Goal: Obtain resource: Download file/media

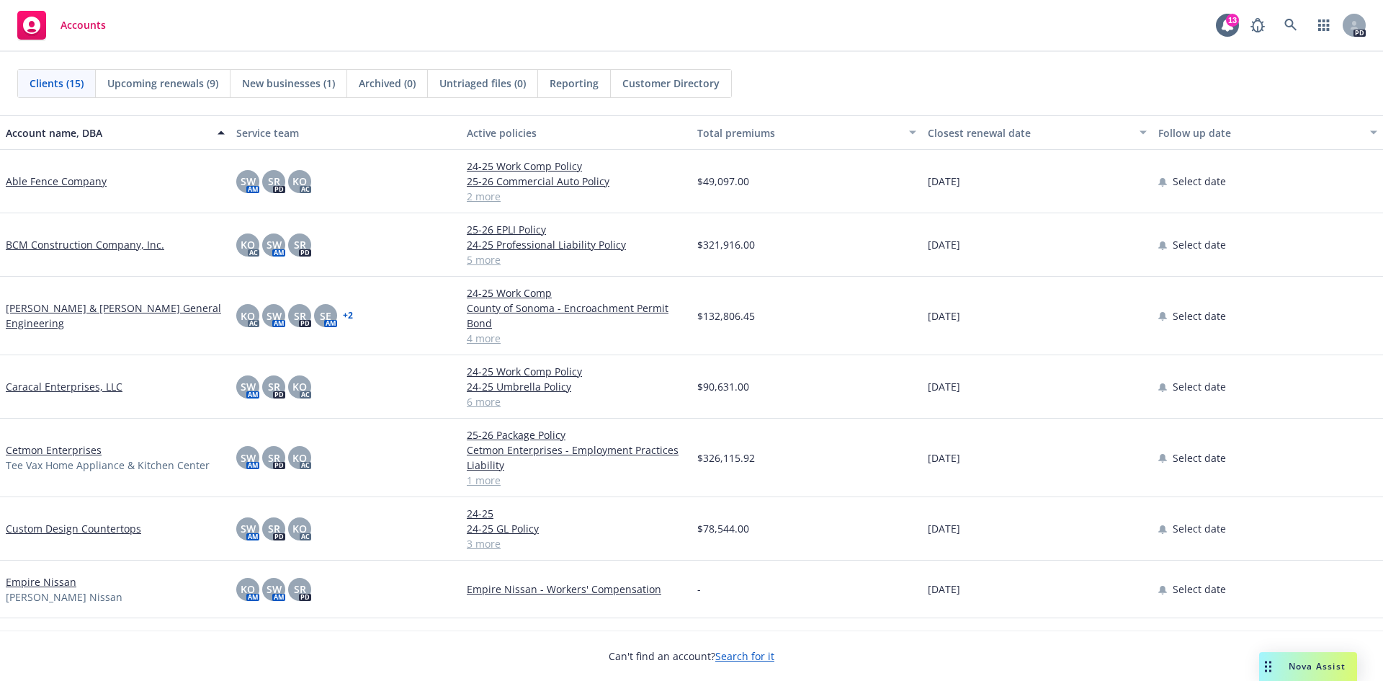
click at [481, 259] on link "5 more" at bounding box center [576, 259] width 219 height 15
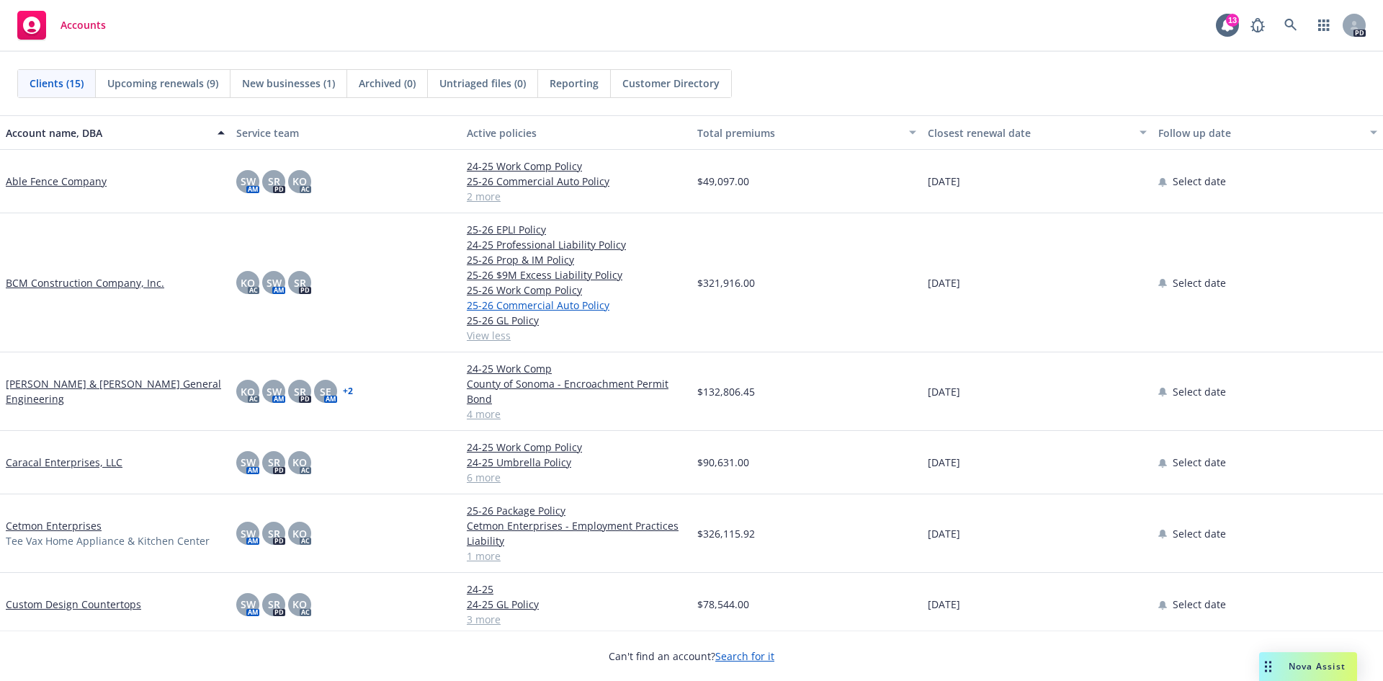
click at [517, 301] on link "25-26 Commercial Auto Policy" at bounding box center [576, 305] width 219 height 15
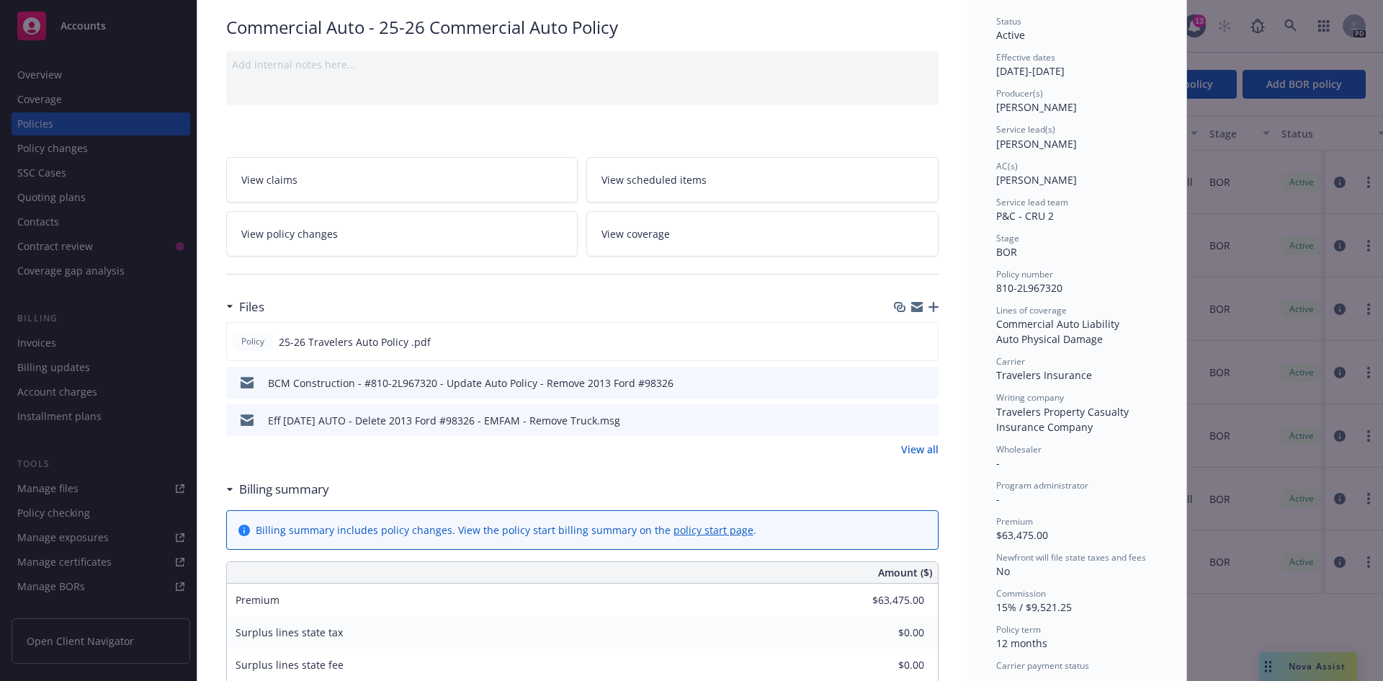
scroll to position [92, 0]
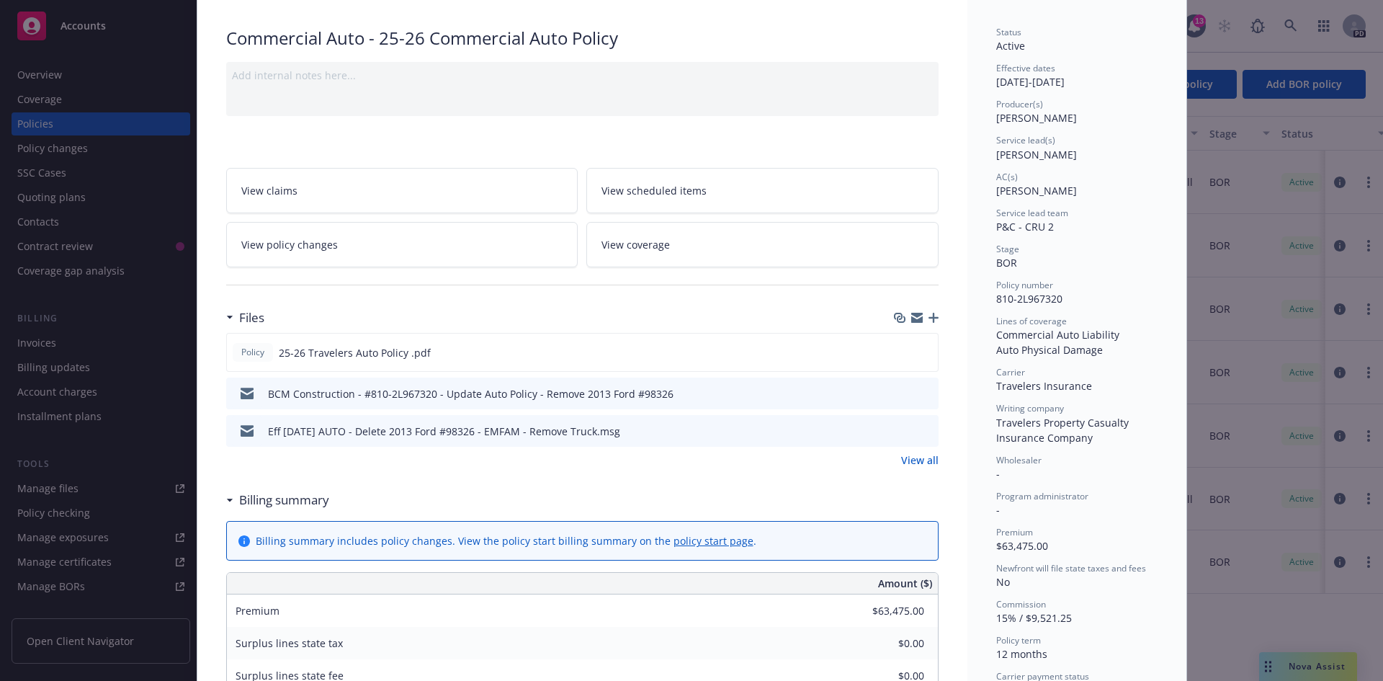
click at [625, 243] on span "View coverage" at bounding box center [636, 244] width 68 height 15
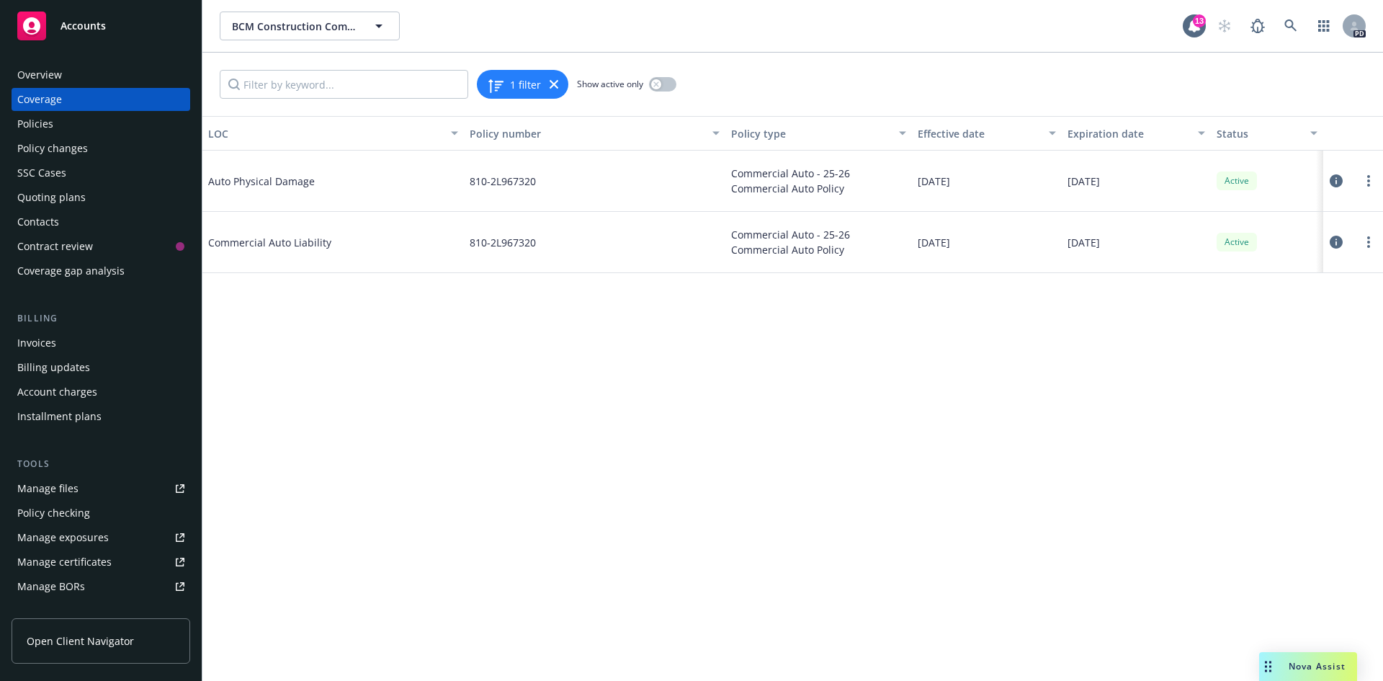
click at [778, 173] on span "Commercial Auto - 25-26 Commercial Auto Policy" at bounding box center [818, 181] width 175 height 30
click at [275, 181] on span "Auto Physical Damage" at bounding box center [316, 181] width 216 height 15
click at [504, 182] on span "810-2L967320" at bounding box center [503, 181] width 66 height 15
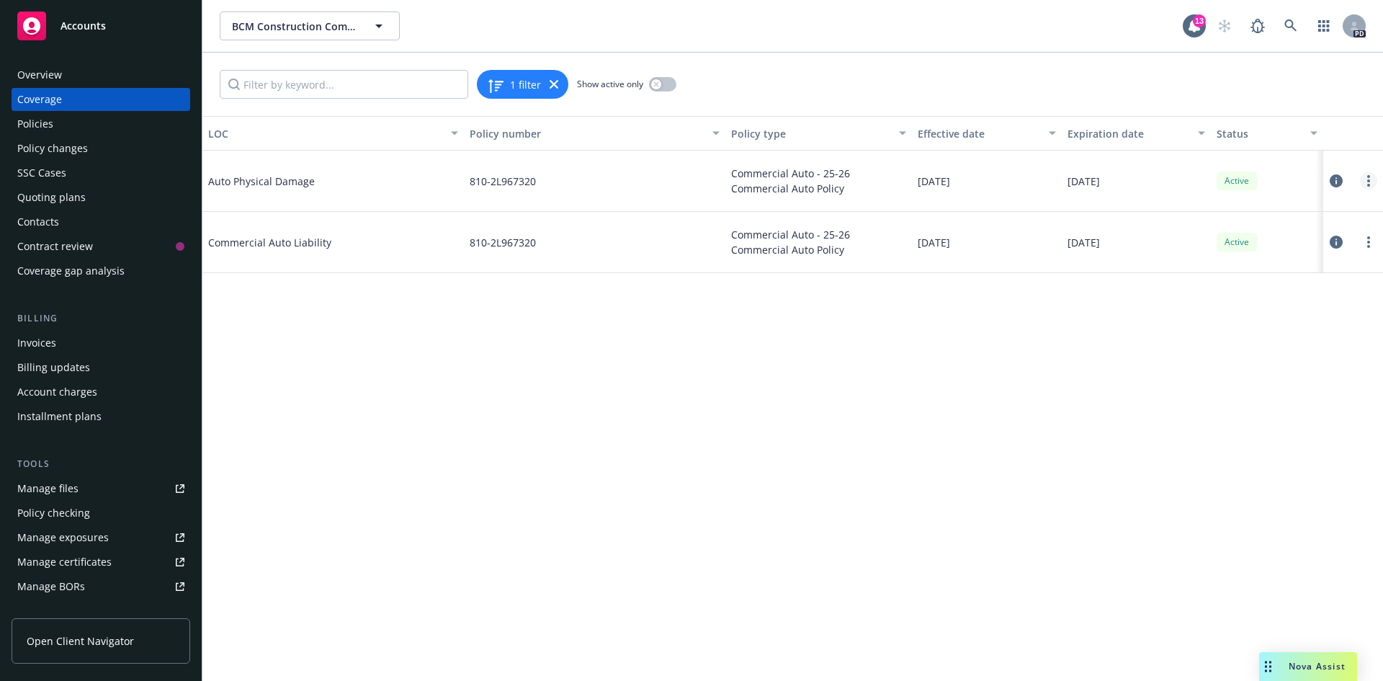
click at [1367, 179] on icon "more" at bounding box center [1368, 181] width 3 height 12
click at [1235, 264] on link "View policy" at bounding box center [1281, 268] width 189 height 29
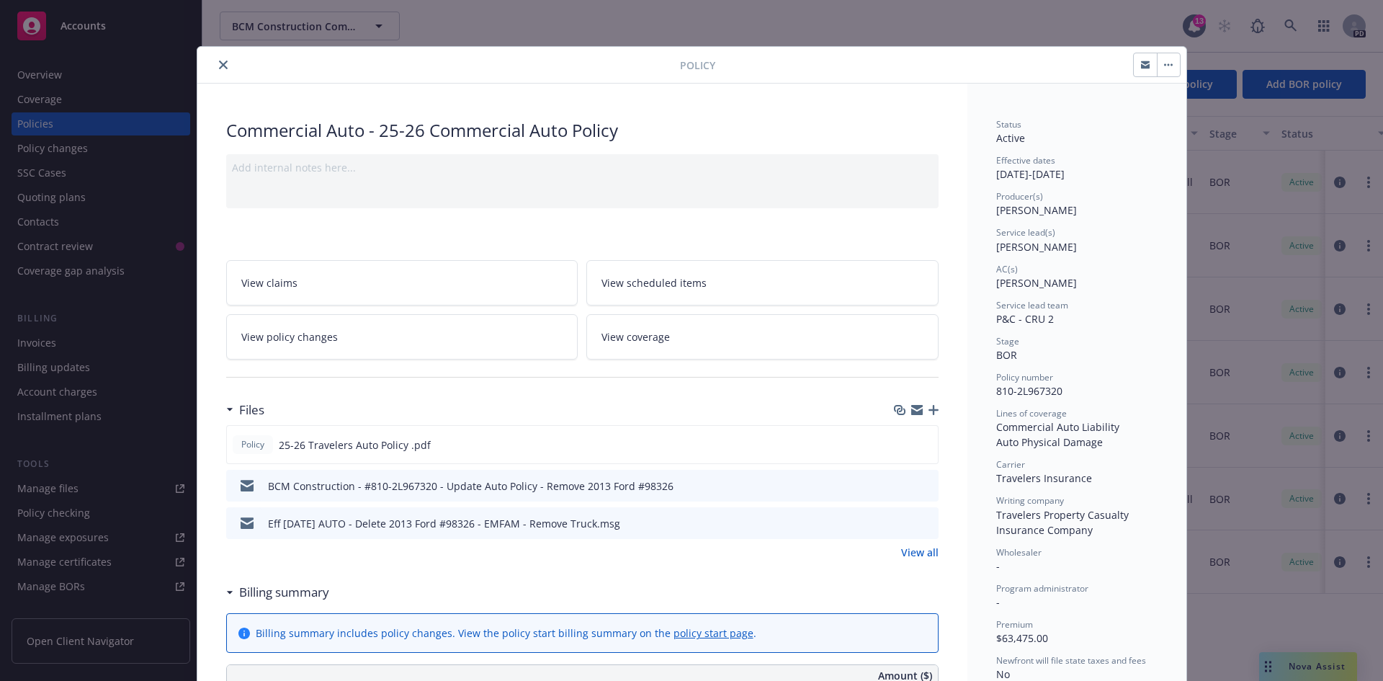
click at [632, 285] on span "View scheduled items" at bounding box center [654, 282] width 105 height 15
click at [895, 440] on icon "download file" at bounding box center [901, 444] width 12 height 12
